Goal: Task Accomplishment & Management: Manage account settings

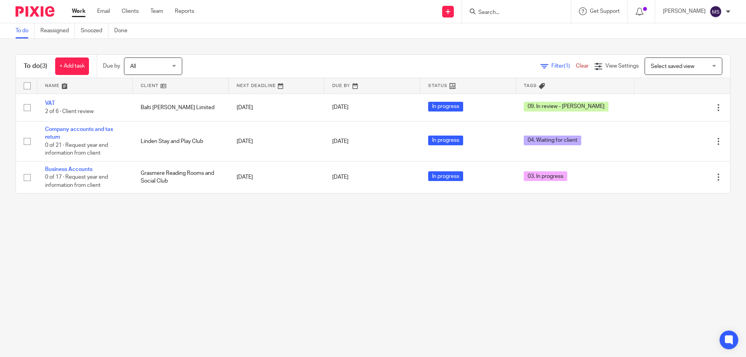
drag, startPoint x: 500, startPoint y: 9, endPoint x: 505, endPoint y: 17, distance: 8.9
click at [500, 9] on input "Search" at bounding box center [513, 12] width 70 height 7
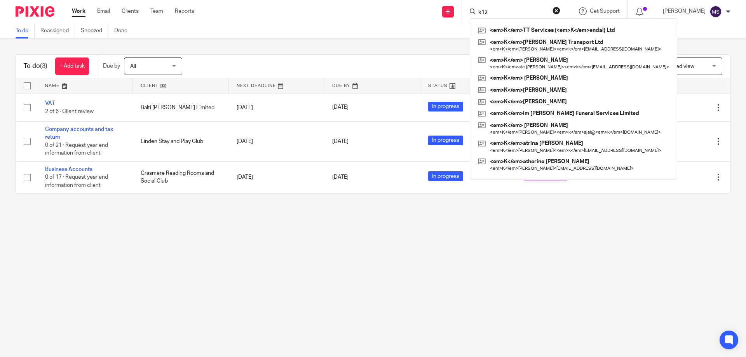
type input "k120"
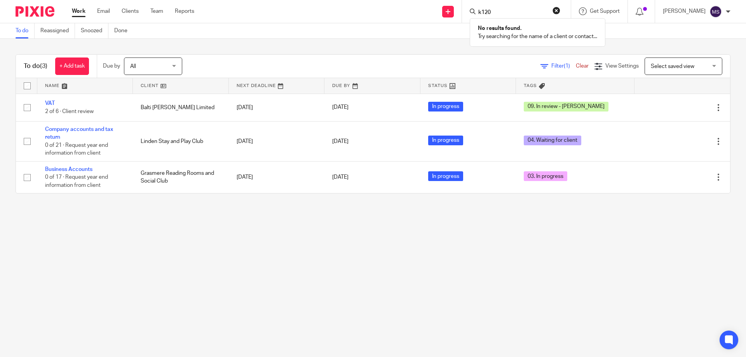
drag, startPoint x: 493, startPoint y: 12, endPoint x: 428, endPoint y: 14, distance: 65.7
click at [432, 13] on div "Send new email Create task Add client k120 No results found. Try searching for …" at bounding box center [476, 11] width 540 height 23
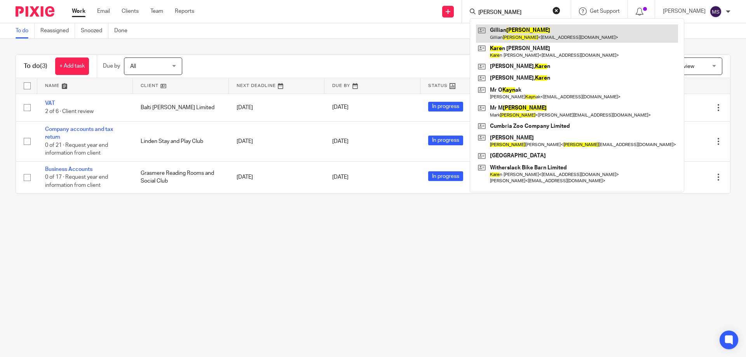
type input "kaye"
click at [513, 33] on link at bounding box center [577, 33] width 202 height 18
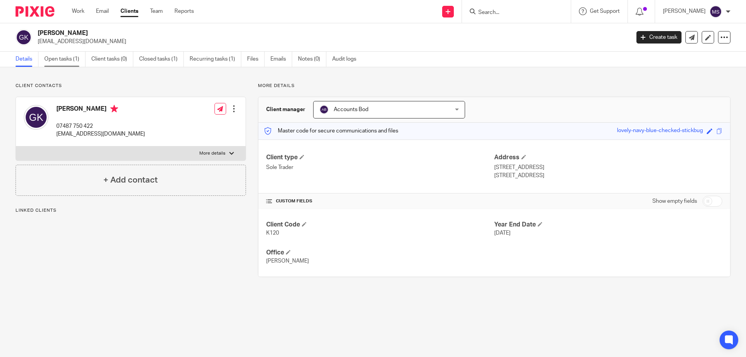
click at [54, 57] on link "Open tasks (1)" at bounding box center [64, 59] width 41 height 15
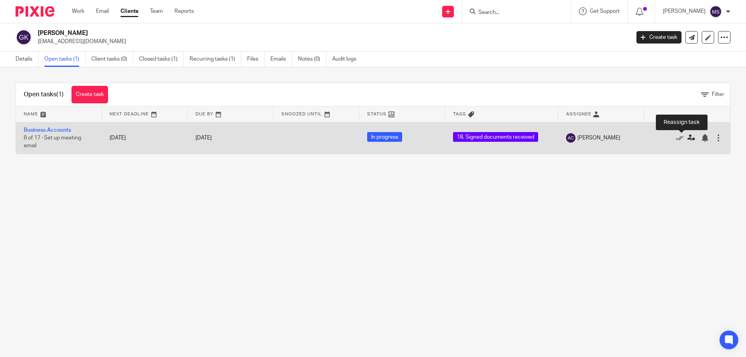
click at [688, 139] on icon at bounding box center [692, 138] width 8 height 8
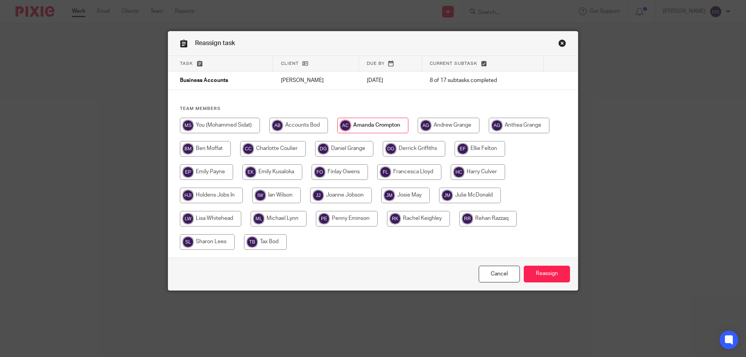
click at [225, 129] on input "radio" at bounding box center [220, 126] width 80 height 16
radio input "true"
click at [536, 279] on input "Reassign" at bounding box center [547, 274] width 46 height 17
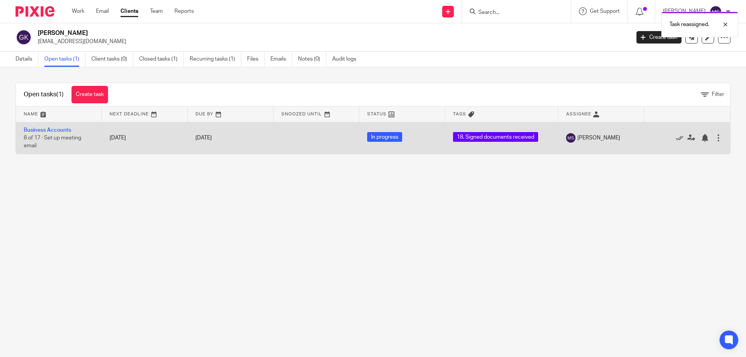
click at [21, 131] on td "Business Accounts 8 of 17 · Set up meeting email" at bounding box center [59, 138] width 86 height 32
click at [27, 129] on link "Business Accounts" at bounding box center [47, 129] width 47 height 5
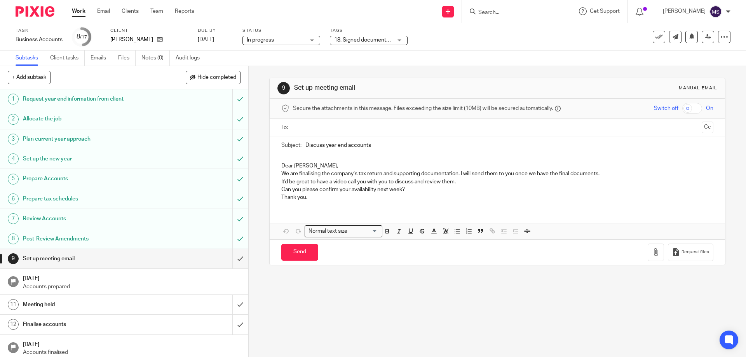
click at [346, 40] on span "18. Signed documents received" at bounding box center [372, 39] width 77 height 5
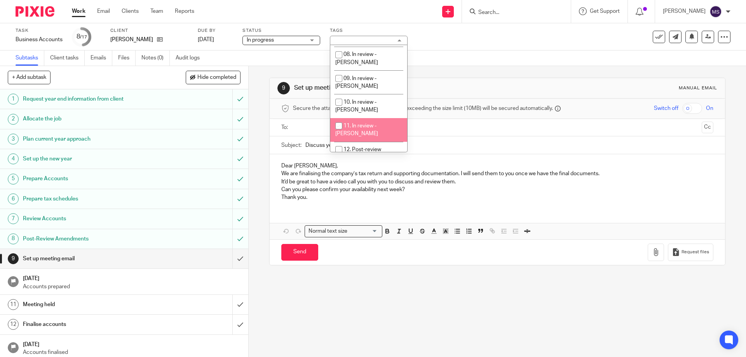
scroll to position [233, 0]
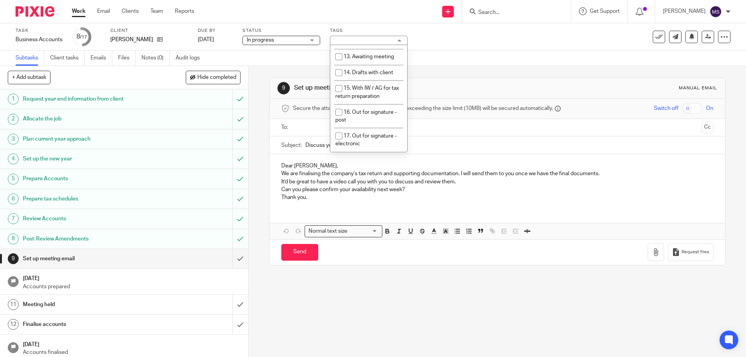
click at [363, 157] on span "18. Signed documents received" at bounding box center [366, 164] width 63 height 14
checkbox input "false"
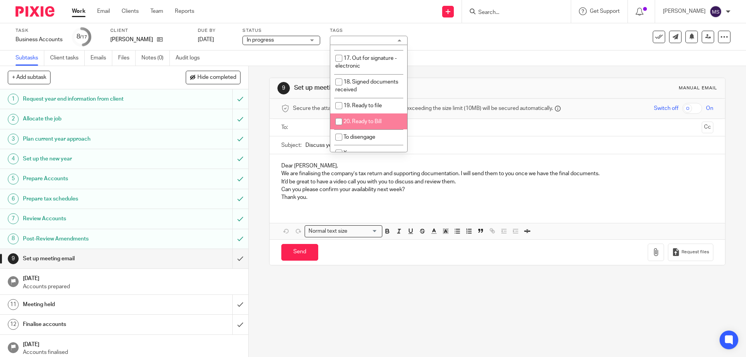
click at [368, 114] on li "20. Ready to Bill" at bounding box center [368, 122] width 77 height 16
checkbox input "true"
click at [483, 77] on div "9 Set up meeting email Manual email Secure the attachments in this message. Fil…" at bounding box center [497, 171] width 456 height 211
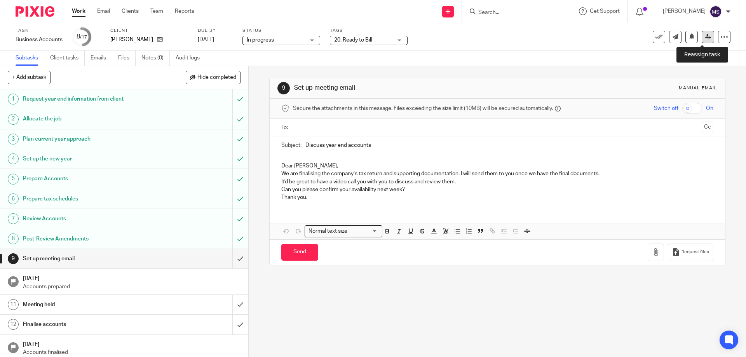
click at [705, 37] on icon at bounding box center [708, 37] width 6 height 6
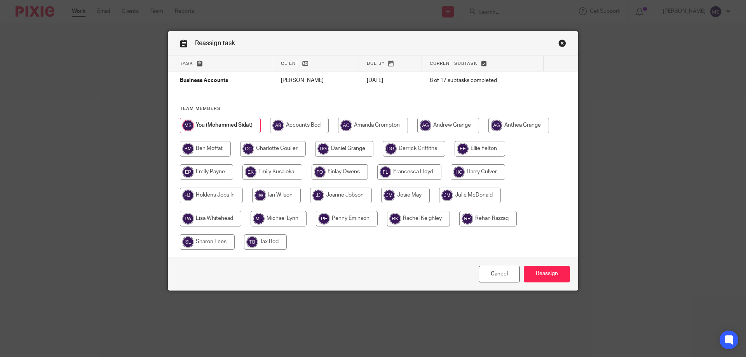
click at [373, 128] on input "radio" at bounding box center [373, 126] width 70 height 16
radio input "true"
click at [544, 276] on input "Reassign" at bounding box center [547, 274] width 46 height 17
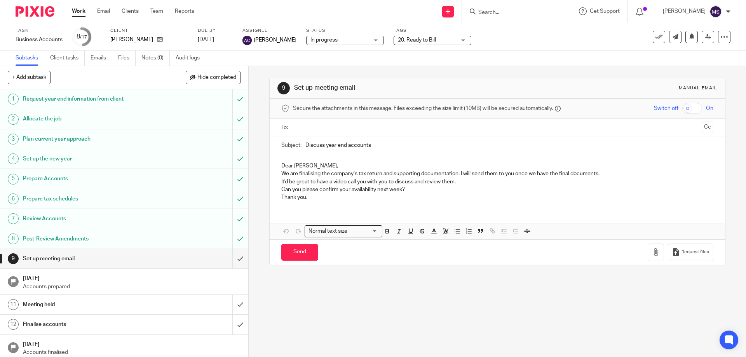
click at [75, 14] on link "Work" at bounding box center [79, 11] width 14 height 8
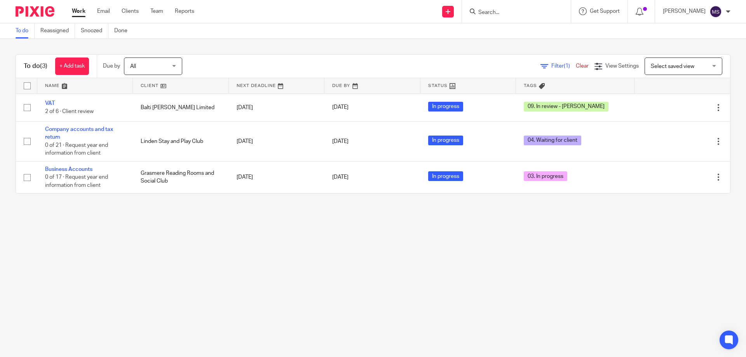
click at [513, 14] on input "Search" at bounding box center [513, 12] width 70 height 7
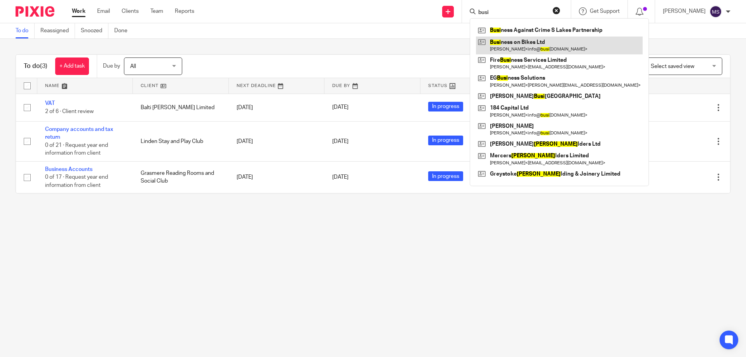
type input "busi"
click at [513, 40] on link at bounding box center [559, 46] width 167 height 18
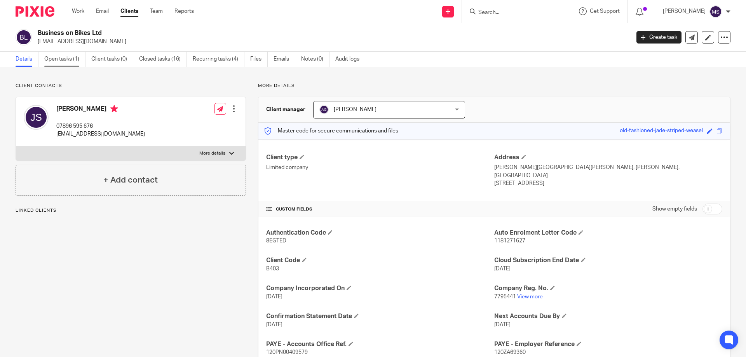
click at [59, 62] on link "Open tasks (1)" at bounding box center [64, 59] width 41 height 15
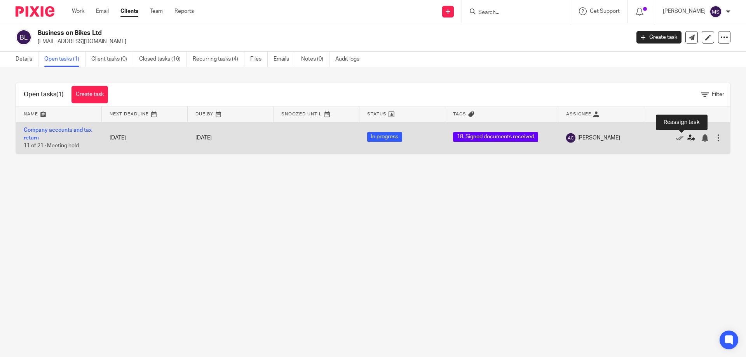
click at [688, 139] on icon at bounding box center [692, 138] width 8 height 8
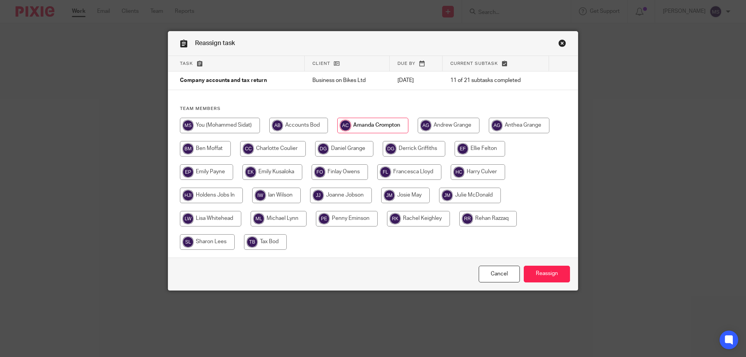
click at [214, 123] on input "radio" at bounding box center [220, 126] width 80 height 16
radio input "true"
click at [536, 272] on input "Reassign" at bounding box center [547, 274] width 46 height 17
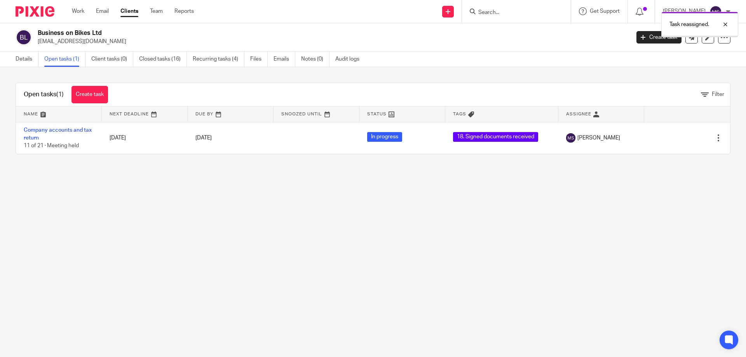
click at [484, 13] on div "Task reassigned." at bounding box center [555, 23] width 365 height 30
click at [487, 14] on div "Task reassigned." at bounding box center [555, 23] width 365 height 30
click at [489, 13] on input "Search" at bounding box center [513, 12] width 70 height 7
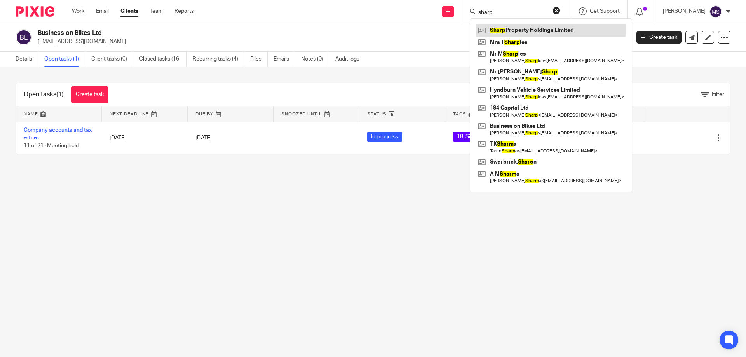
type input "sharp"
click at [503, 30] on link at bounding box center [551, 30] width 150 height 12
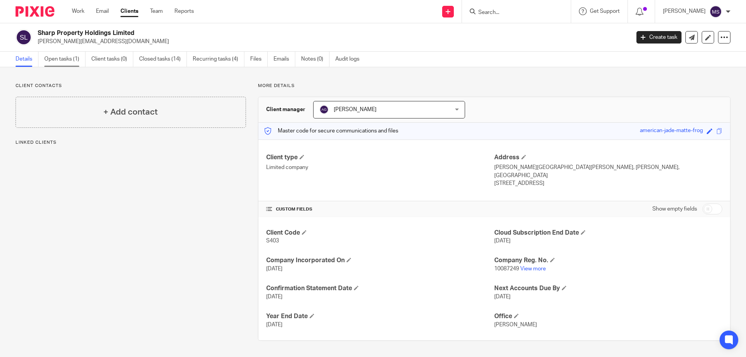
click at [65, 61] on link "Open tasks (1)" at bounding box center [64, 59] width 41 height 15
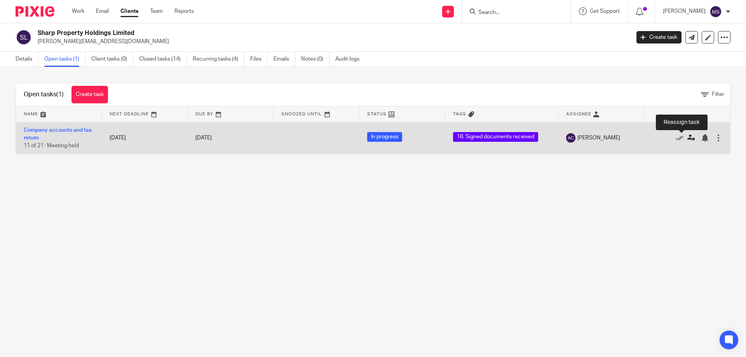
click at [688, 136] on icon at bounding box center [692, 138] width 8 height 8
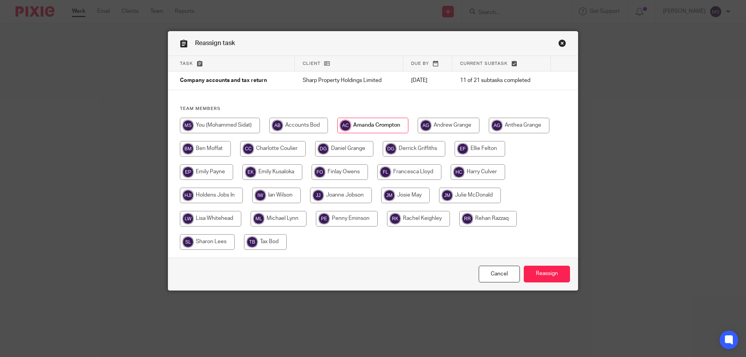
click at [229, 128] on input "radio" at bounding box center [220, 126] width 80 height 16
radio input "true"
click at [562, 276] on input "Reassign" at bounding box center [547, 274] width 46 height 17
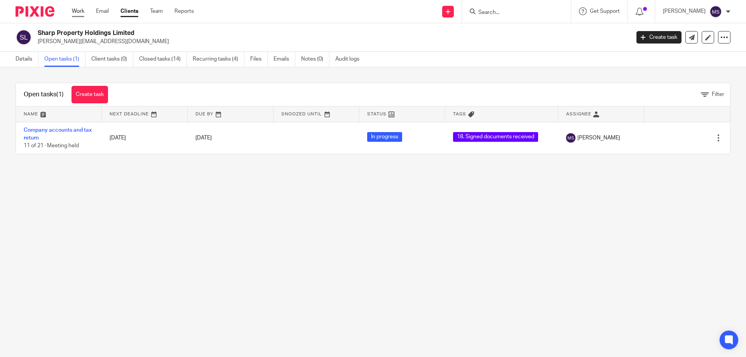
click at [79, 12] on link "Work" at bounding box center [78, 11] width 12 height 8
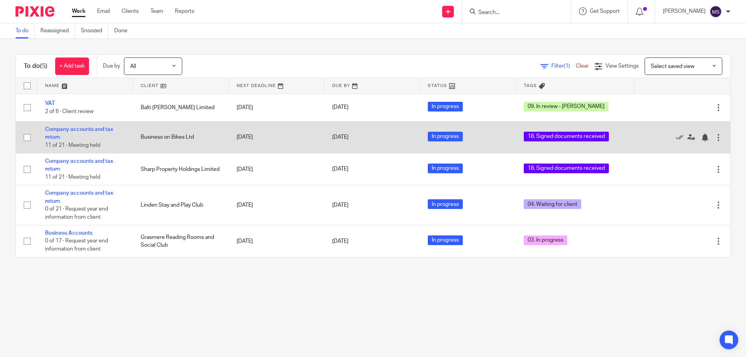
click at [48, 133] on td "Company accounts and tax return 11 of 21 · Meeting held" at bounding box center [85, 137] width 96 height 32
click at [57, 134] on td "Company accounts and tax return 11 of 21 · Meeting held" at bounding box center [85, 137] width 96 height 32
click at [52, 140] on link "Company accounts and tax return" at bounding box center [79, 133] width 68 height 13
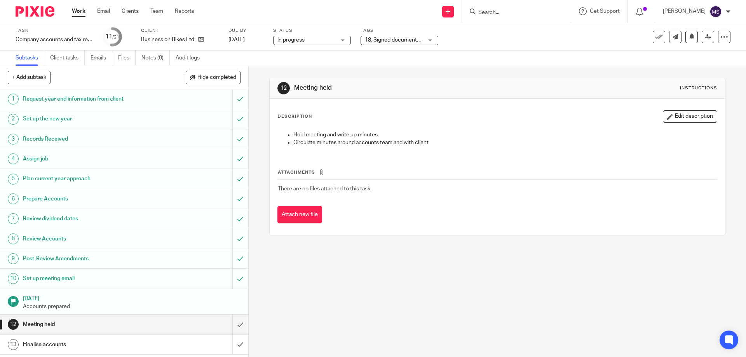
click at [401, 38] on span "18. Signed documents received" at bounding box center [403, 39] width 77 height 5
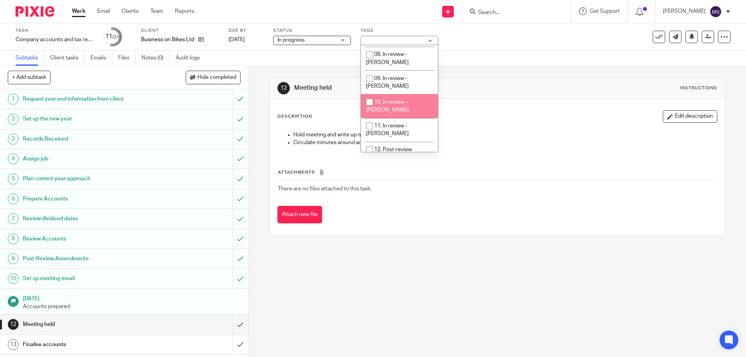
scroll to position [233, 0]
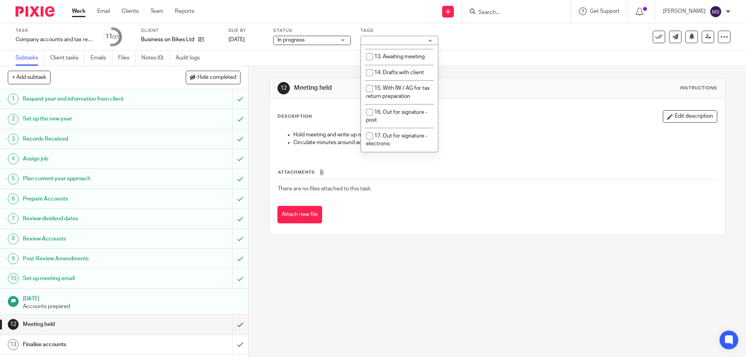
click at [393, 152] on li "18. Signed documents received" at bounding box center [399, 164] width 77 height 24
checkbox input "false"
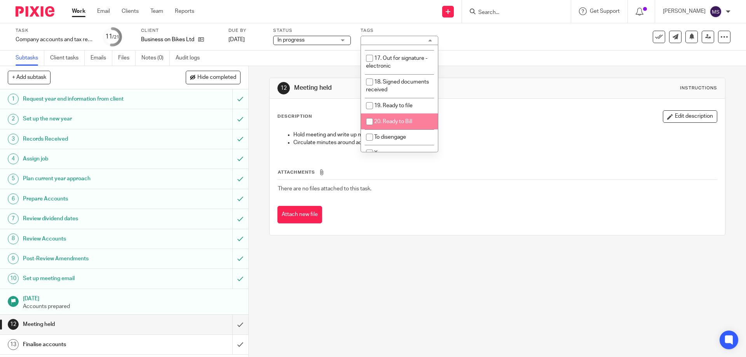
click at [400, 98] on li "19. Ready to file" at bounding box center [399, 106] width 77 height 16
checkbox input "true"
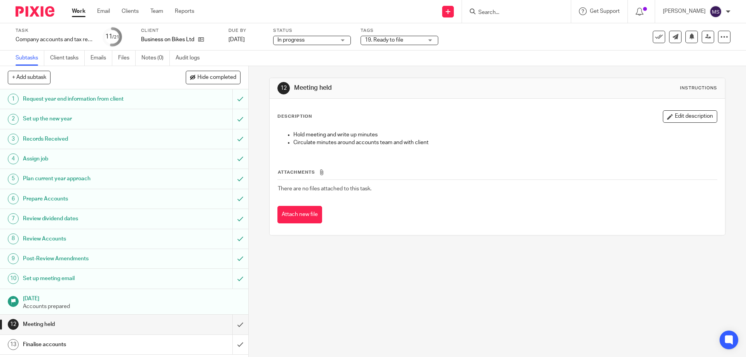
click at [519, 72] on div "12 Meeting held Instructions Description Edit description Hold meeting and writ…" at bounding box center [497, 156] width 456 height 181
click at [705, 39] on icon at bounding box center [708, 37] width 6 height 6
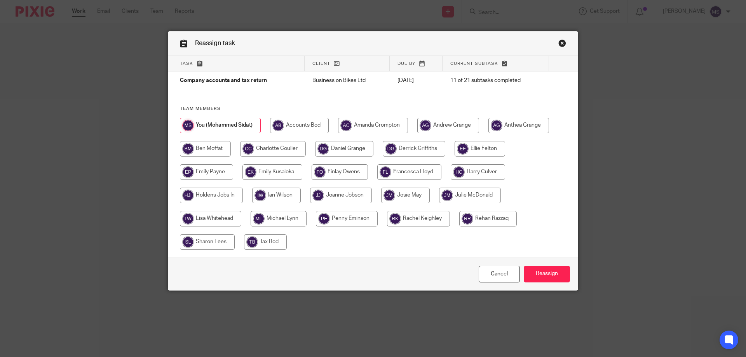
click at [362, 130] on input "radio" at bounding box center [373, 126] width 70 height 16
radio input "true"
click at [397, 144] on input "radio" at bounding box center [414, 149] width 63 height 16
radio input "true"
click at [538, 269] on input "Reassign" at bounding box center [547, 274] width 46 height 17
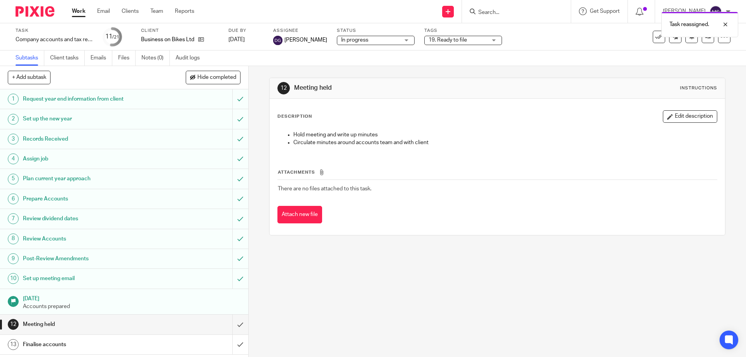
click at [484, 12] on div "Task reassigned." at bounding box center [555, 23] width 365 height 30
click at [478, 13] on input "Search" at bounding box center [513, 12] width 70 height 7
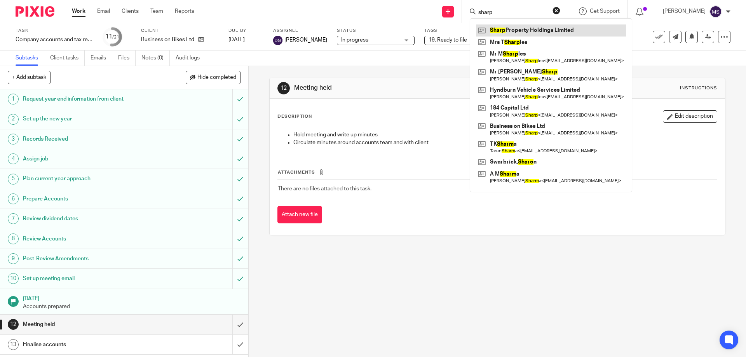
type input "sharp"
click at [503, 33] on link at bounding box center [551, 30] width 150 height 12
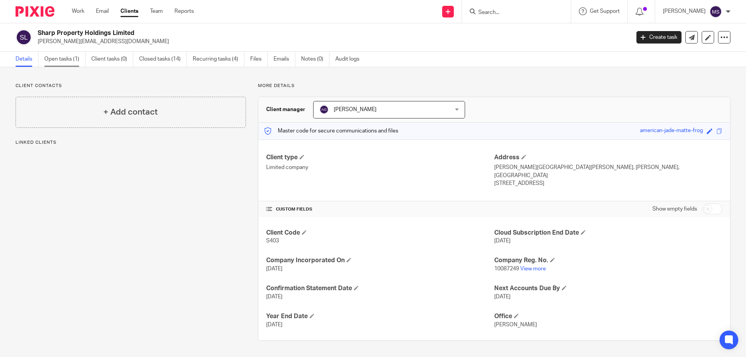
click at [70, 56] on link "Open tasks (1)" at bounding box center [64, 59] width 41 height 15
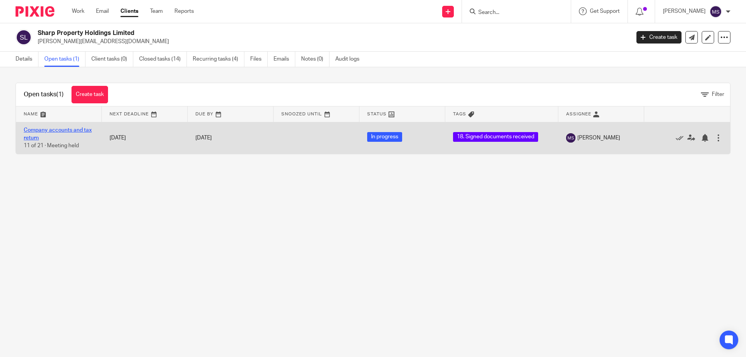
click at [42, 131] on link "Company accounts and tax return" at bounding box center [58, 133] width 68 height 13
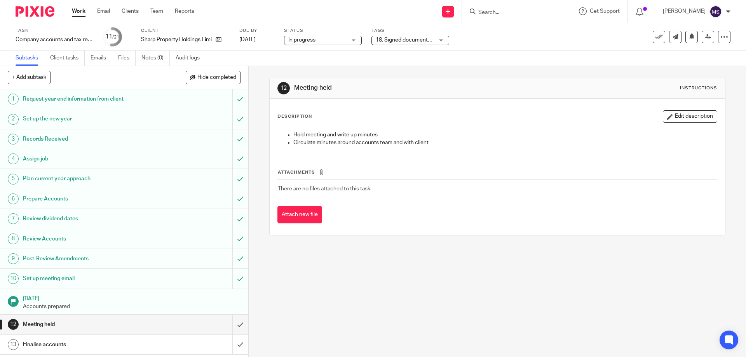
click at [448, 41] on div "18. Signed documents received" at bounding box center [411, 40] width 78 height 9
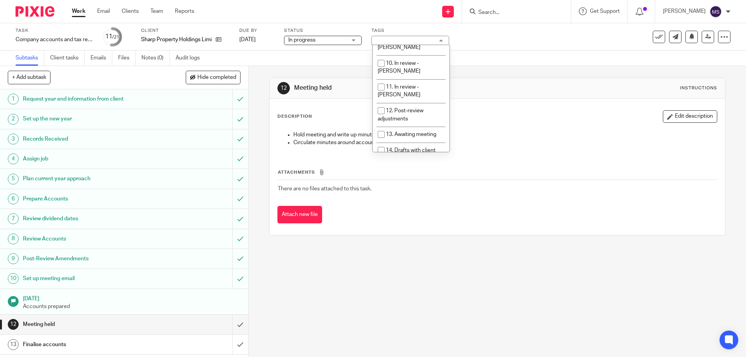
scroll to position [272, 0]
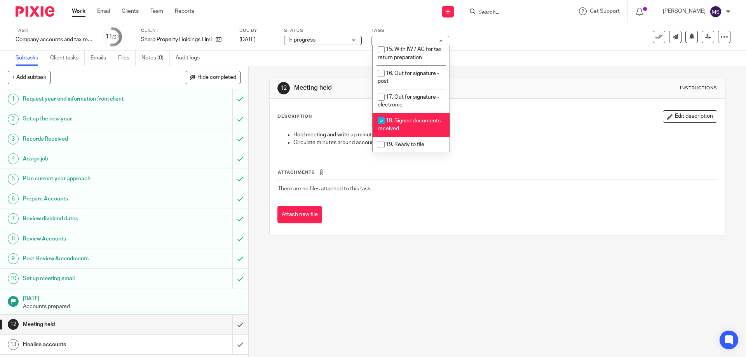
click at [410, 118] on span "18. Signed documents received" at bounding box center [409, 125] width 63 height 14
checkbox input "false"
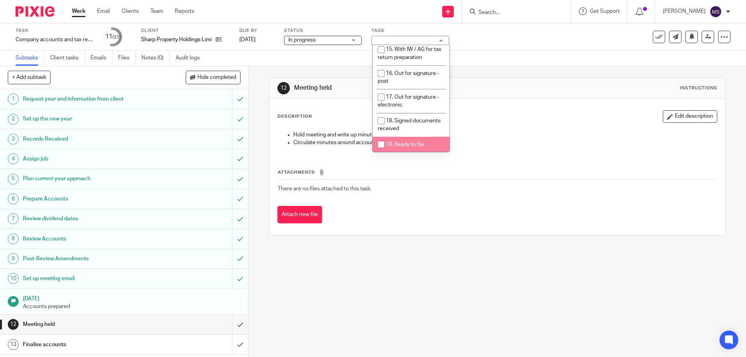
click at [413, 142] on span "19. Ready to file" at bounding box center [405, 144] width 38 height 5
checkbox input "true"
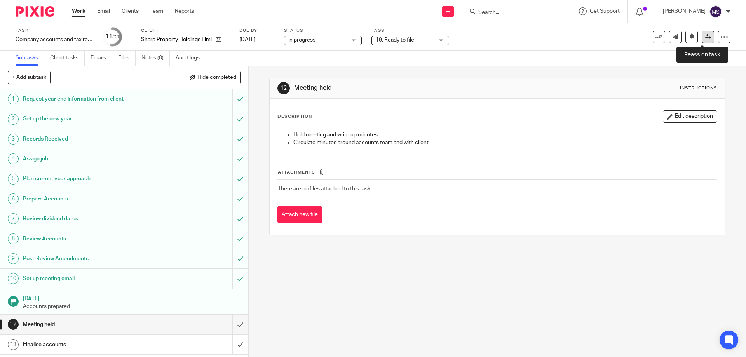
click at [705, 36] on icon at bounding box center [708, 37] width 6 height 6
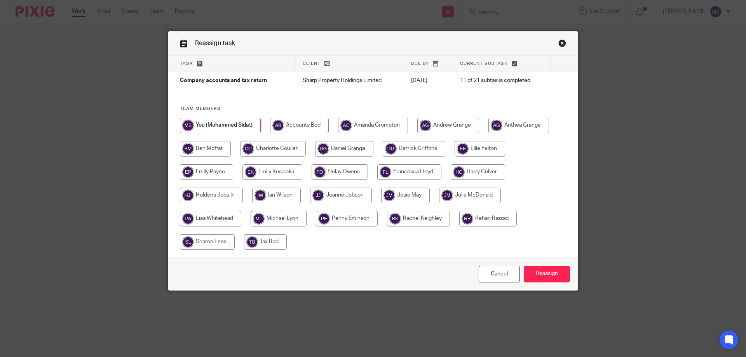
click at [419, 151] on input "radio" at bounding box center [414, 149] width 63 height 16
radio input "true"
click at [550, 272] on input "Reassign" at bounding box center [547, 274] width 46 height 17
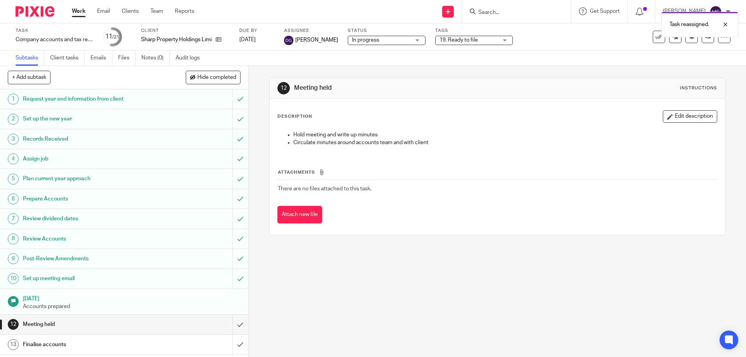
click at [79, 12] on link "Work" at bounding box center [79, 11] width 14 height 8
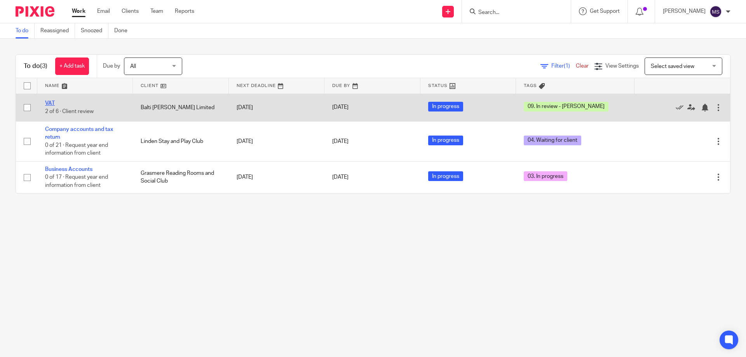
click at [53, 103] on link "VAT" at bounding box center [50, 103] width 10 height 5
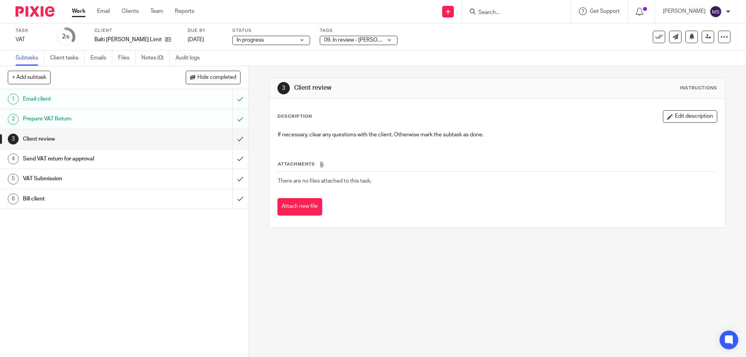
click at [360, 40] on span "09. In review - [PERSON_NAME]" at bounding box center [362, 39] width 77 height 5
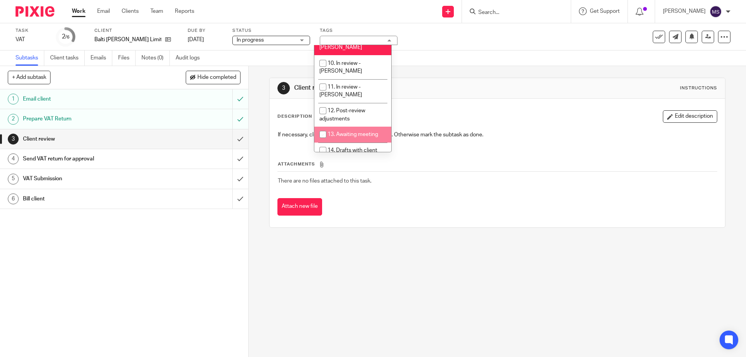
scroll to position [117, 0]
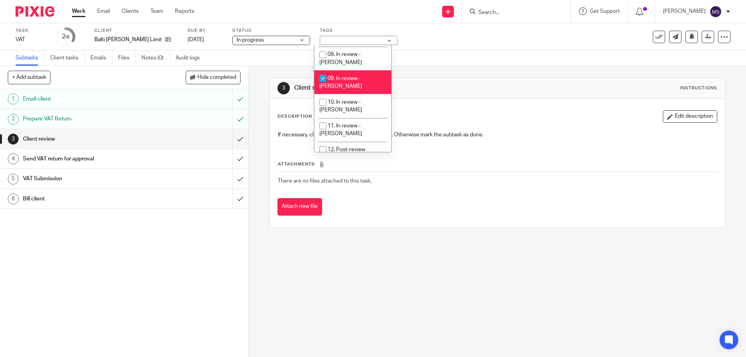
click at [341, 72] on li "09. In review - [PERSON_NAME]" at bounding box center [352, 82] width 77 height 24
checkbox input "false"
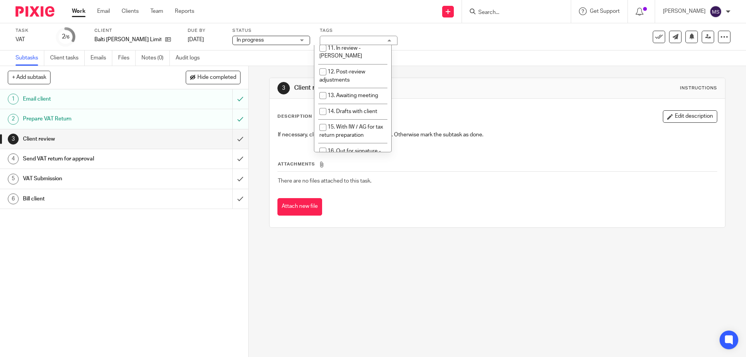
scroll to position [233, 0]
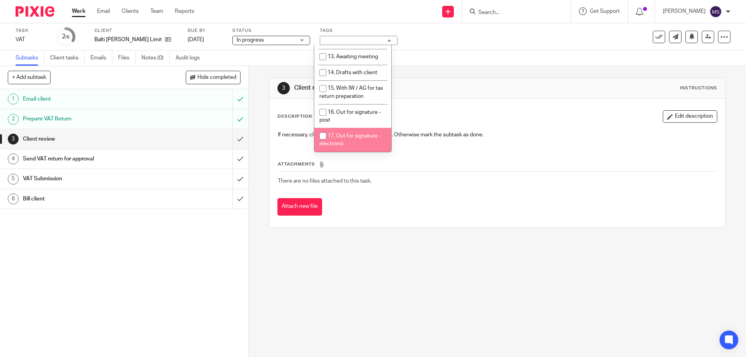
click at [347, 133] on span "17. Out for signature - electronic" at bounding box center [350, 140] width 61 height 14
checkbox input "true"
click at [477, 91] on h1 "Client review" at bounding box center [404, 88] width 220 height 8
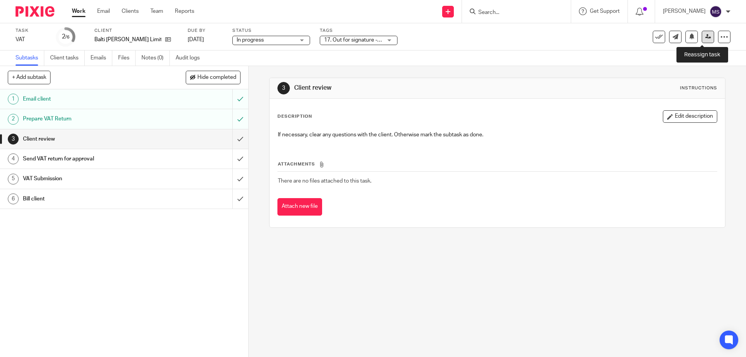
click at [702, 40] on link at bounding box center [708, 37] width 12 height 12
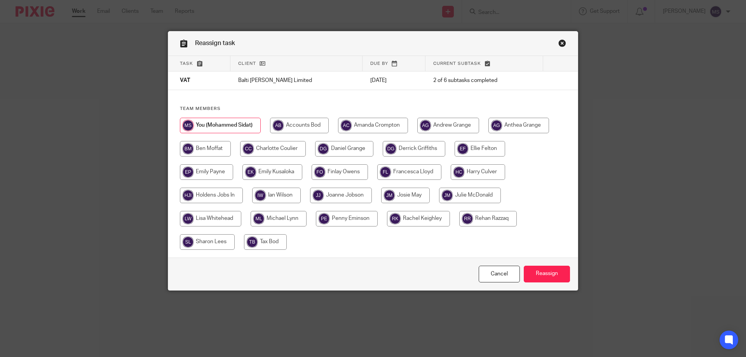
click at [357, 127] on input "radio" at bounding box center [373, 126] width 70 height 16
radio input "true"
click at [232, 124] on input "radio" at bounding box center [220, 126] width 80 height 16
radio input "true"
click at [543, 274] on input "Reassign" at bounding box center [547, 274] width 46 height 17
